Goal: Information Seeking & Learning: Learn about a topic

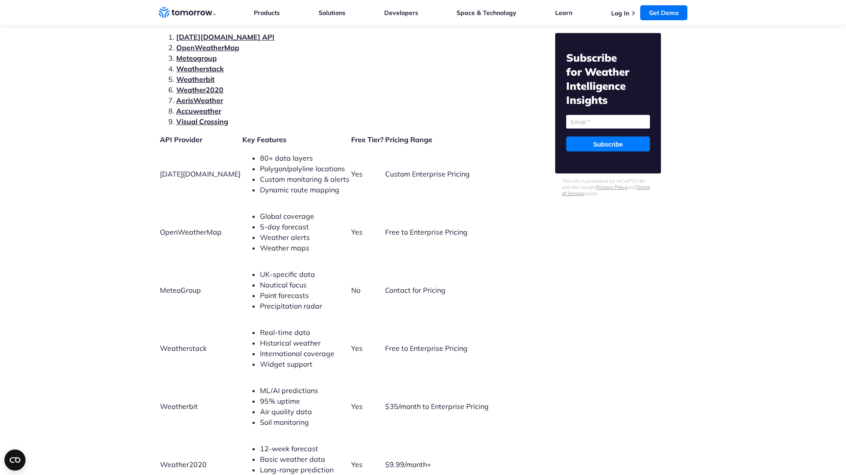
scroll to position [2785, 0]
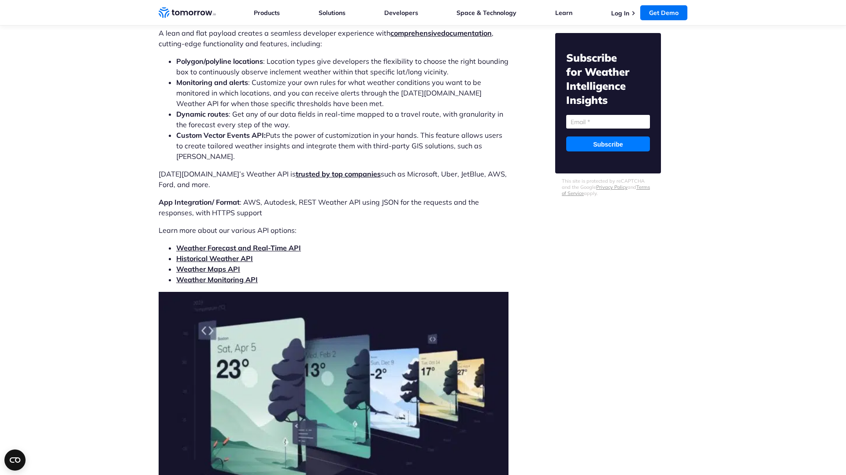
click at [197, 265] on link "Weather Maps API" at bounding box center [208, 269] width 64 height 9
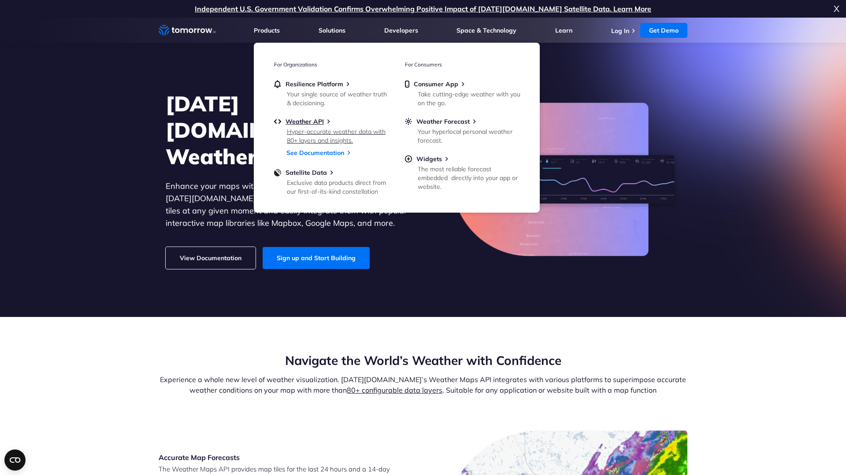
click at [320, 130] on div "Hyper-accurate weather data with 80+ layers and insights." at bounding box center [338, 136] width 103 height 18
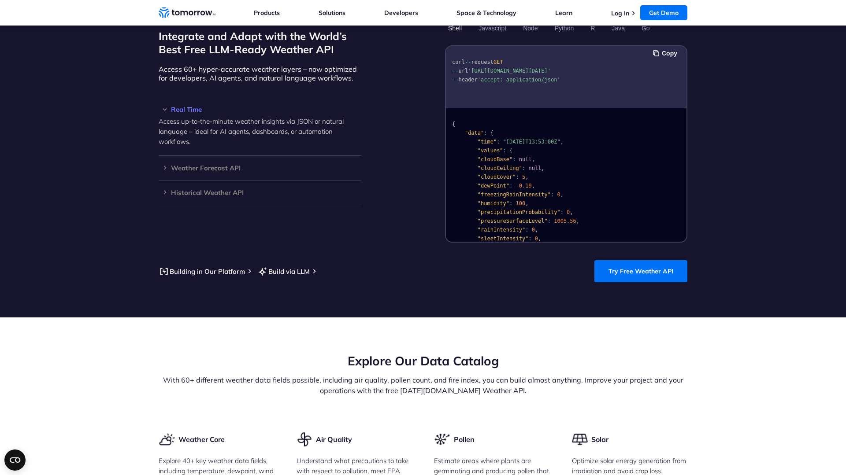
scroll to position [785, 0]
